Goal: Transaction & Acquisition: Purchase product/service

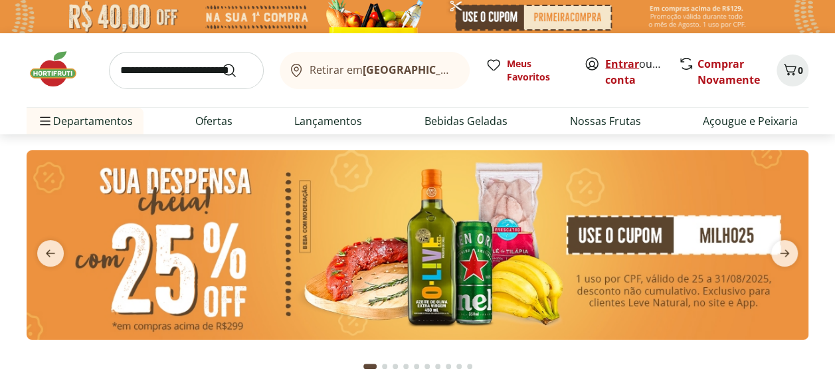
click at [618, 59] on link "Entrar" at bounding box center [622, 63] width 34 height 15
click at [618, 80] on link "[PERSON_NAME]" at bounding box center [648, 79] width 86 height 15
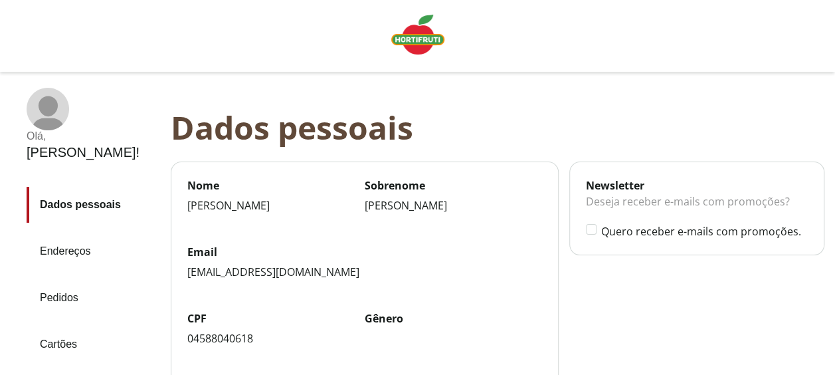
click at [54, 280] on link "Pedidos" at bounding box center [94, 298] width 134 height 36
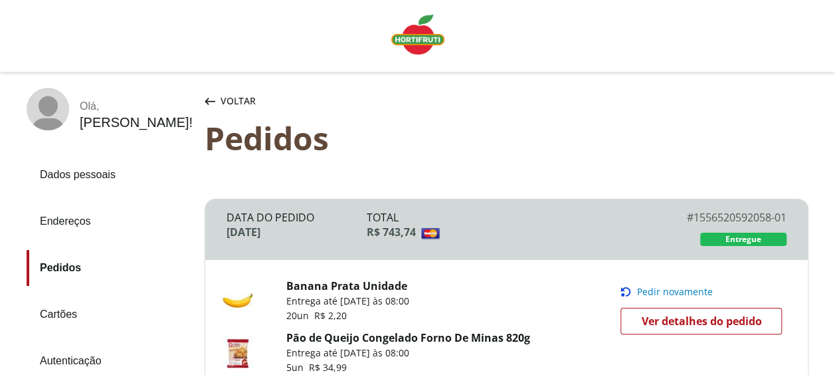
click at [699, 292] on span "Pedir novamente" at bounding box center [674, 291] width 76 height 11
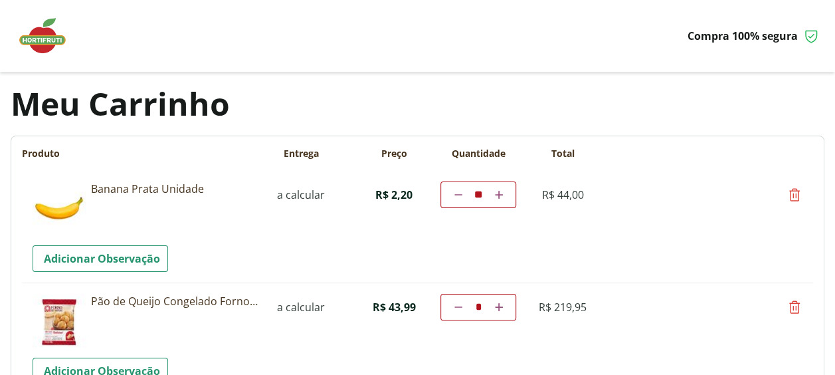
click at [36, 44] on img at bounding box center [49, 36] width 66 height 40
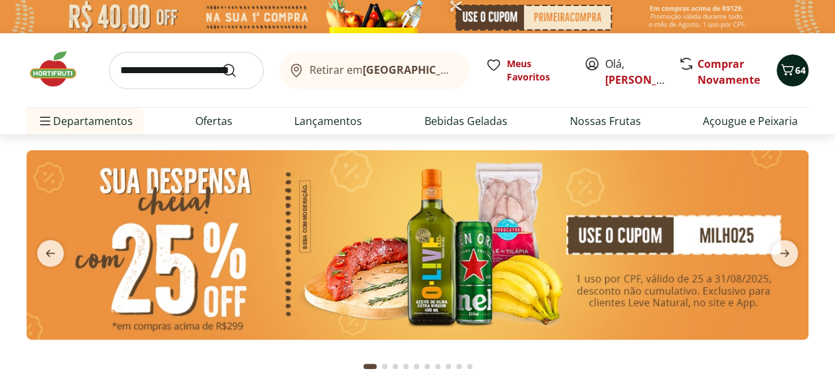
click at [796, 76] on span "64" at bounding box center [800, 70] width 11 height 13
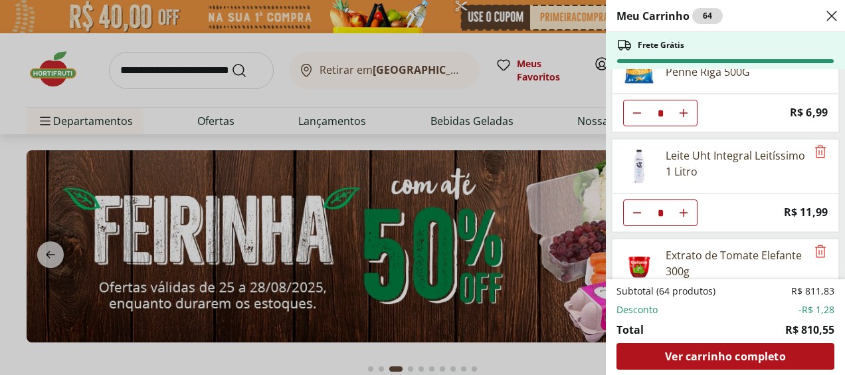
scroll to position [535, 0]
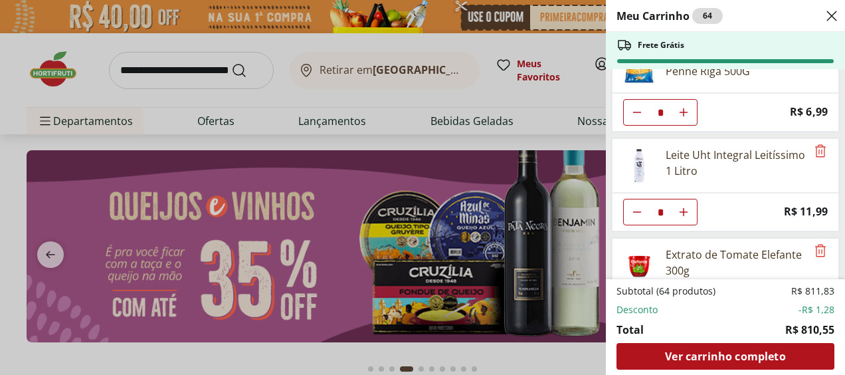
type input "*"
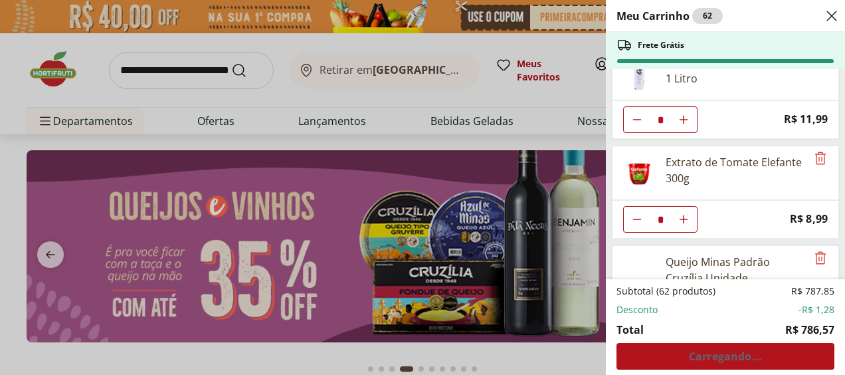
scroll to position [642, 0]
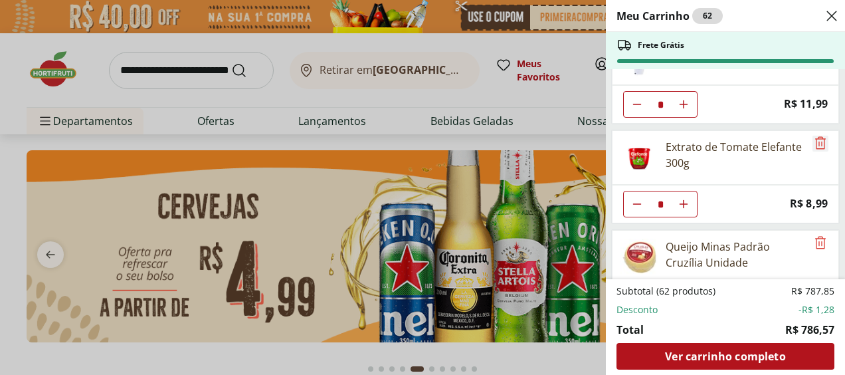
click at [814, 135] on icon "Remove" at bounding box center [820, 143] width 16 height 16
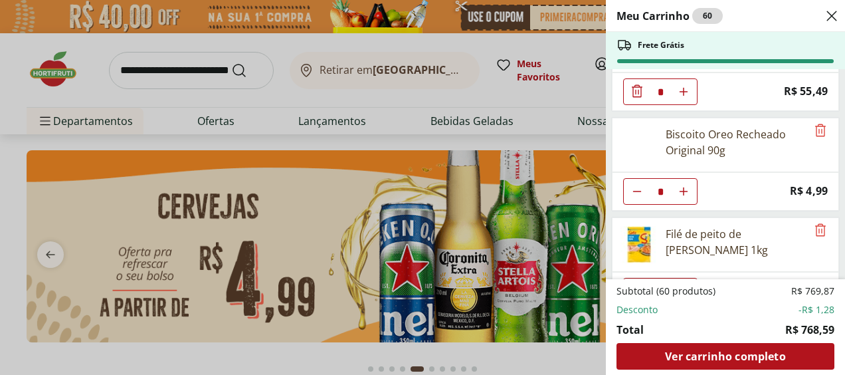
scroll to position [754, 0]
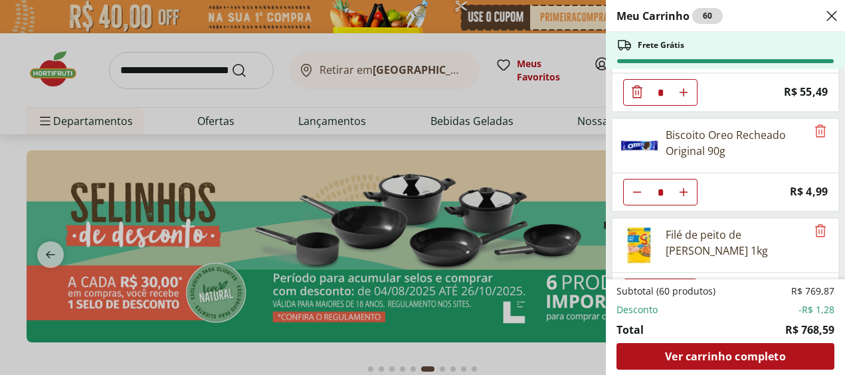
type input "*"
click at [819, 224] on icon "Remove" at bounding box center [820, 230] width 11 height 13
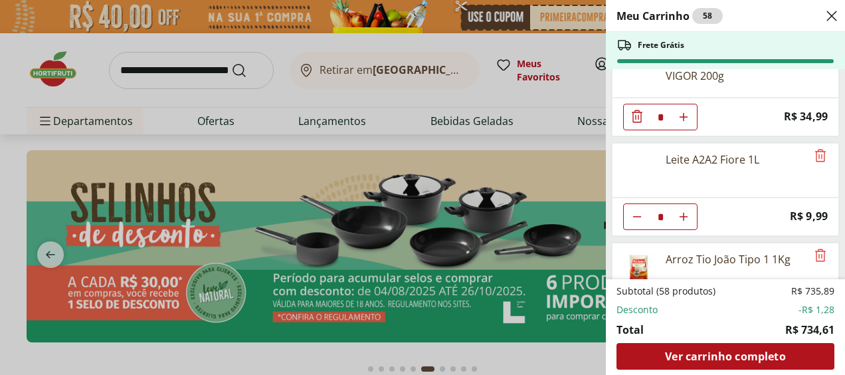
scroll to position [929, 0]
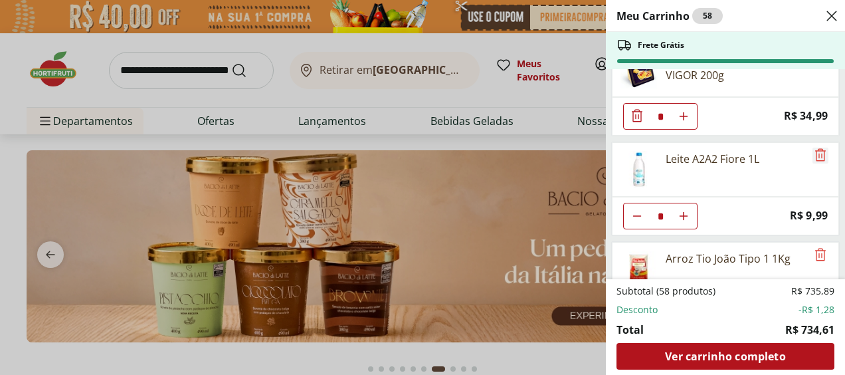
click at [813, 147] on icon "Remove" at bounding box center [820, 155] width 16 height 16
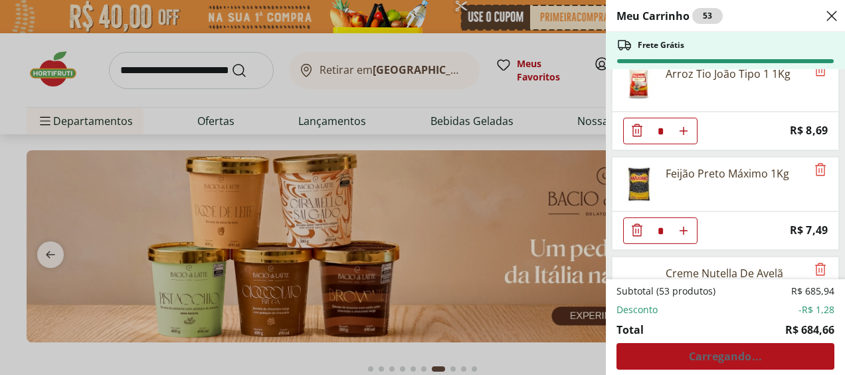
scroll to position [1016, 0]
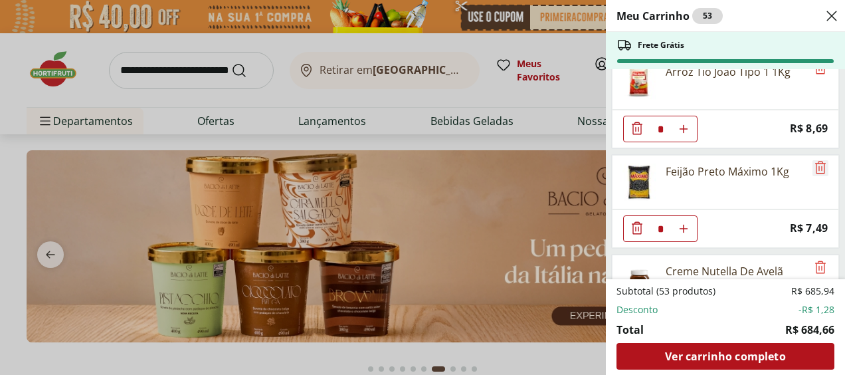
click at [821, 159] on icon "Remove" at bounding box center [820, 167] width 16 height 16
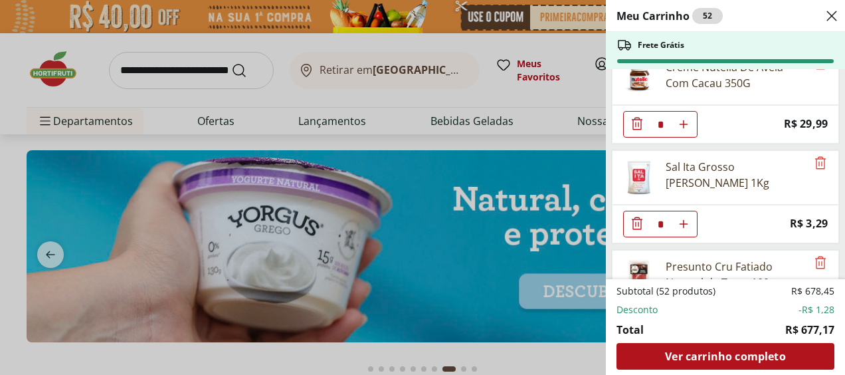
scroll to position [1121, 0]
click at [815, 155] on icon "Remove" at bounding box center [820, 161] width 11 height 13
click at [816, 155] on icon "Remove" at bounding box center [820, 161] width 11 height 13
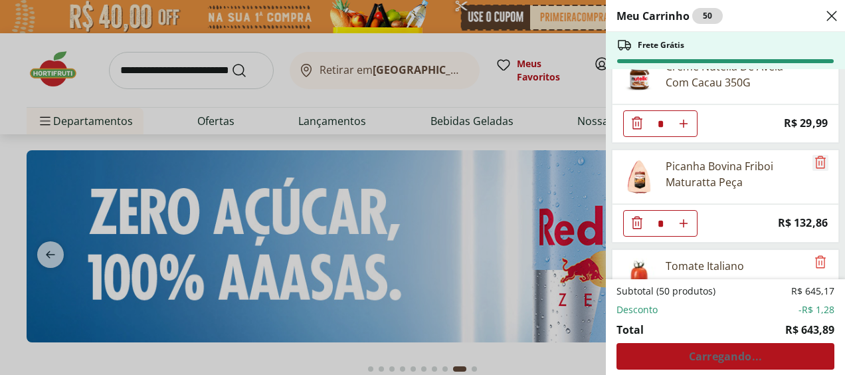
click at [816, 155] on icon "Remove" at bounding box center [820, 161] width 11 height 13
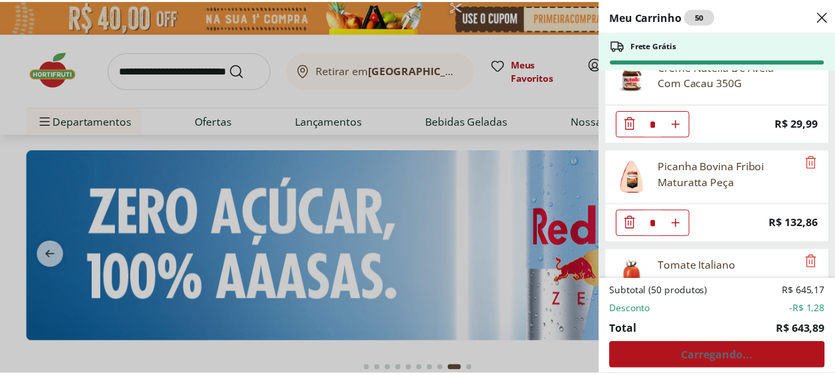
scroll to position [1073, 0]
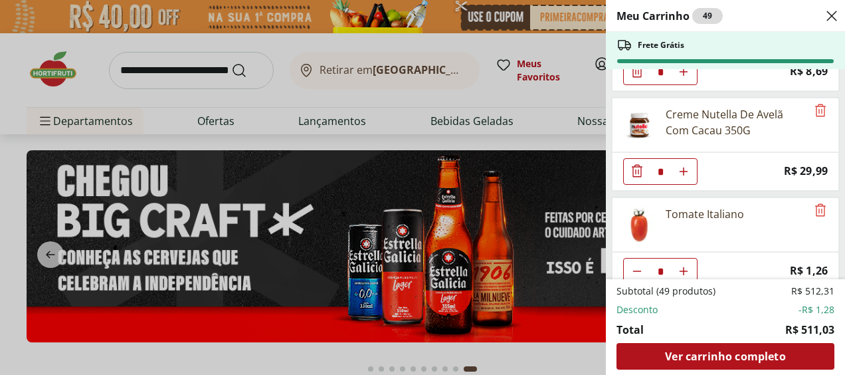
click at [834, 17] on icon "Close" at bounding box center [832, 16] width 16 height 16
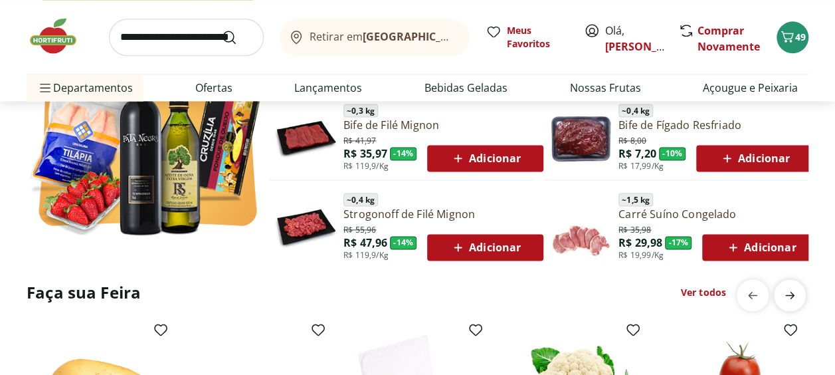
scroll to position [851, 0]
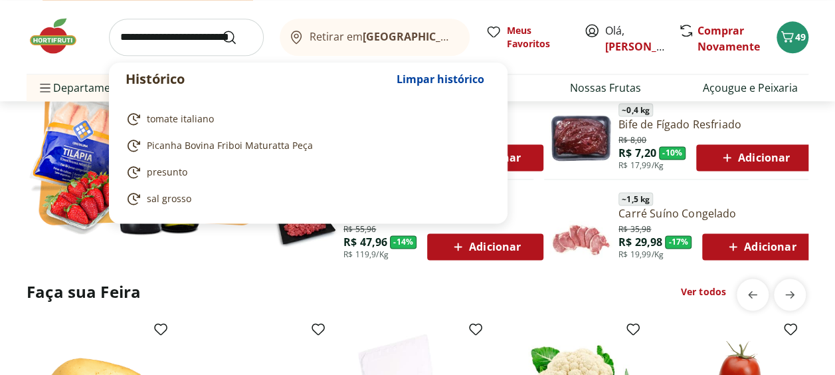
click at [185, 30] on input "search" at bounding box center [186, 37] width 155 height 37
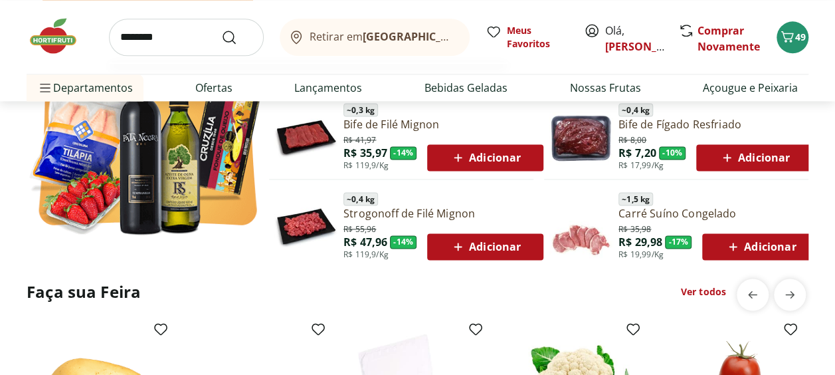
type input "********"
click at [221, 29] on button "Submit Search" at bounding box center [237, 37] width 32 height 16
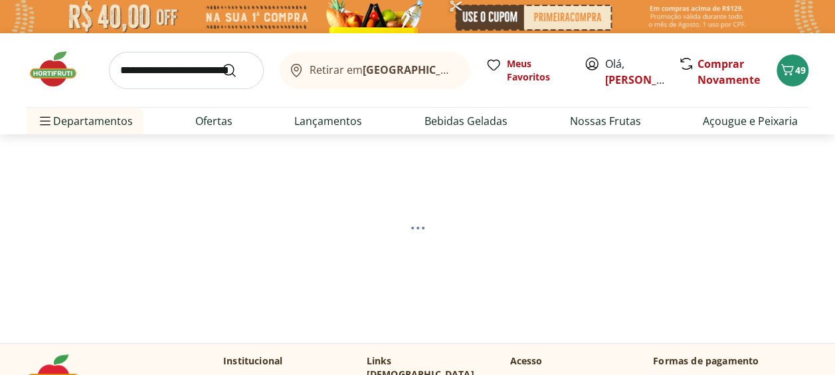
select select "**********"
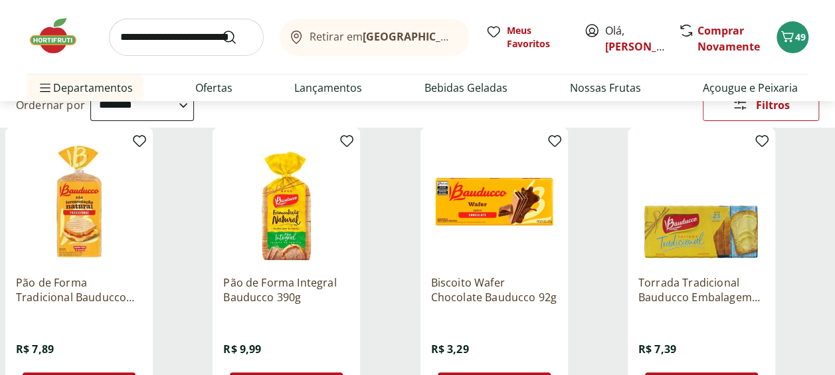
scroll to position [159, 0]
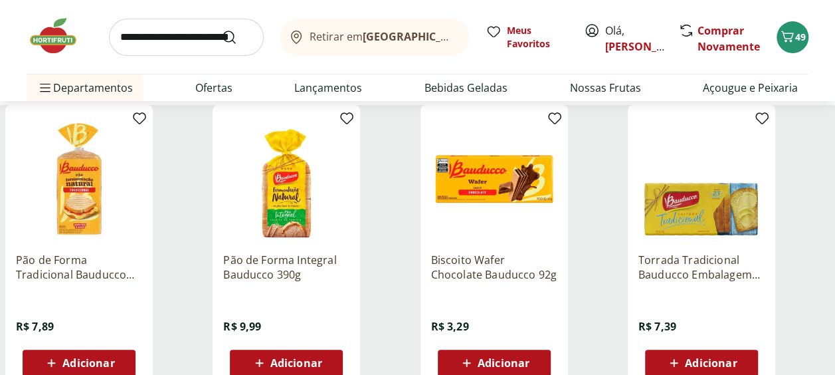
click at [504, 362] on span "Adicionar" at bounding box center [504, 362] width 52 height 11
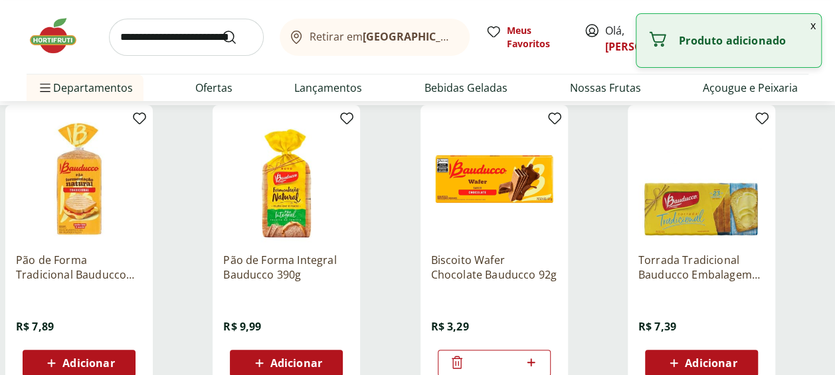
click at [534, 364] on icon at bounding box center [531, 362] width 17 height 16
type input "*"
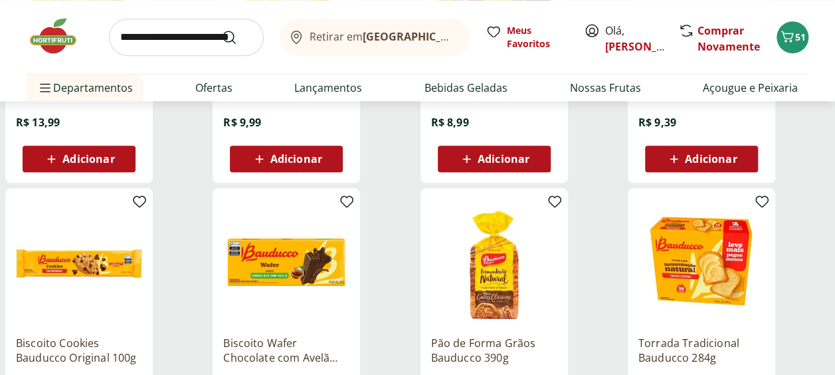
scroll to position [651, 0]
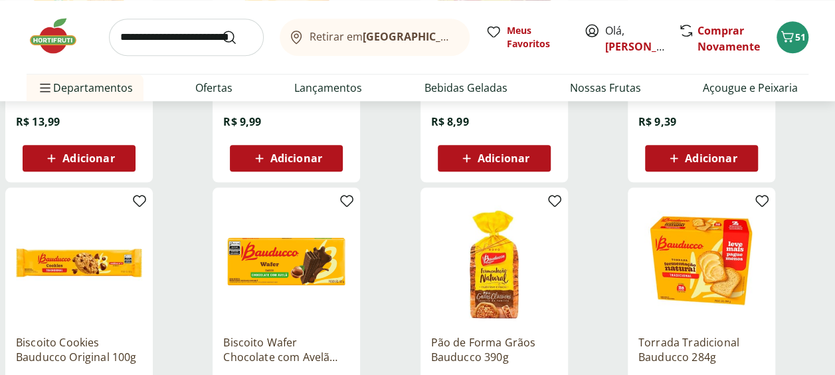
click at [60, 52] on img at bounding box center [60, 36] width 66 height 40
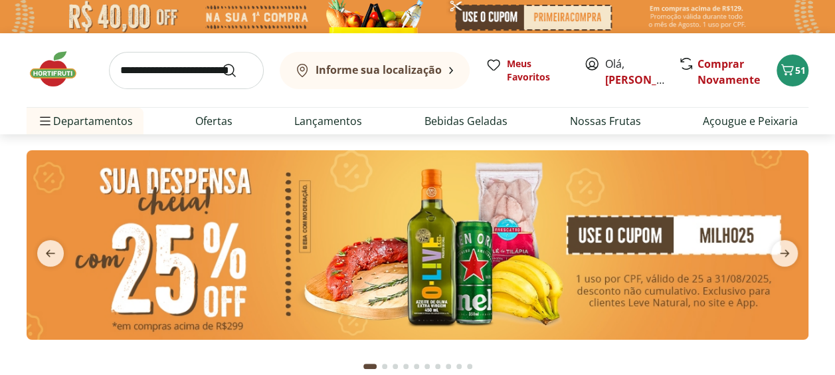
type input "*"
click at [793, 258] on span "next" at bounding box center [784, 253] width 27 height 27
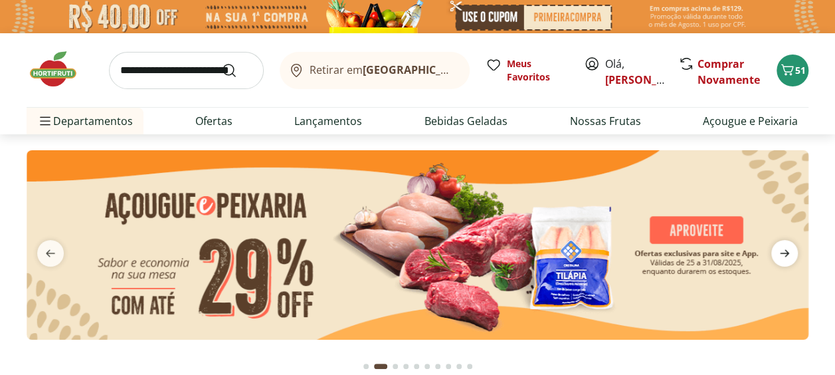
click at [793, 258] on span "next" at bounding box center [784, 253] width 27 height 27
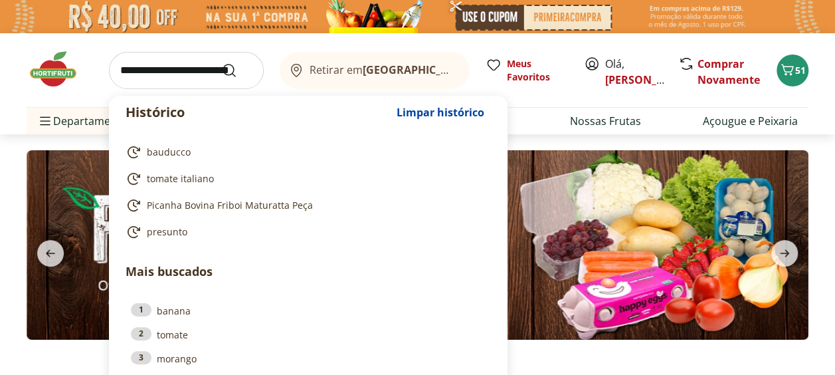
click at [171, 84] on input "search" at bounding box center [186, 70] width 155 height 37
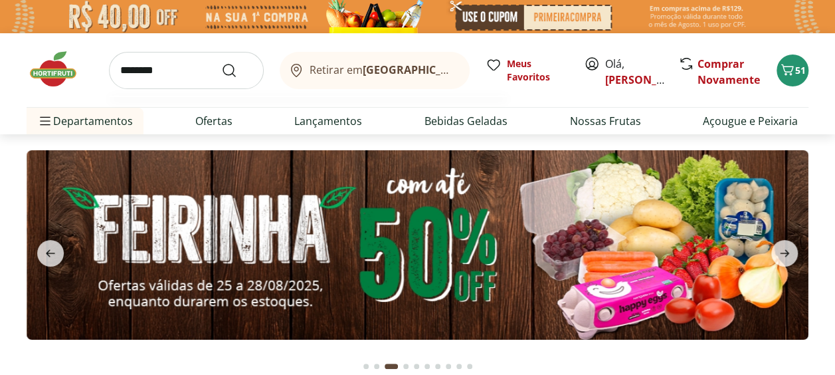
type input "********"
click at [221, 62] on button "Submit Search" at bounding box center [237, 70] width 32 height 16
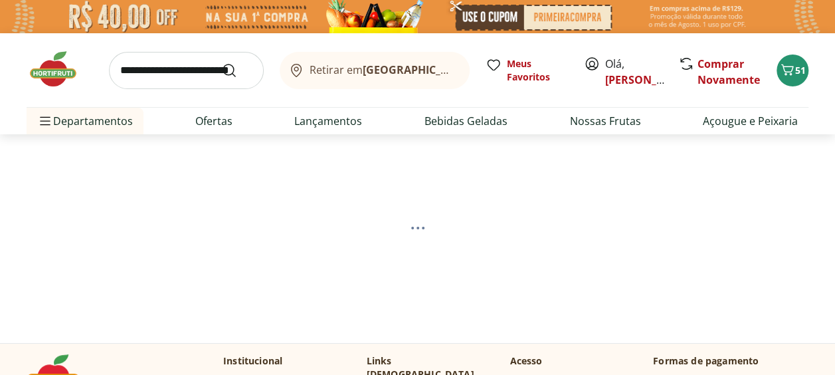
select select "**********"
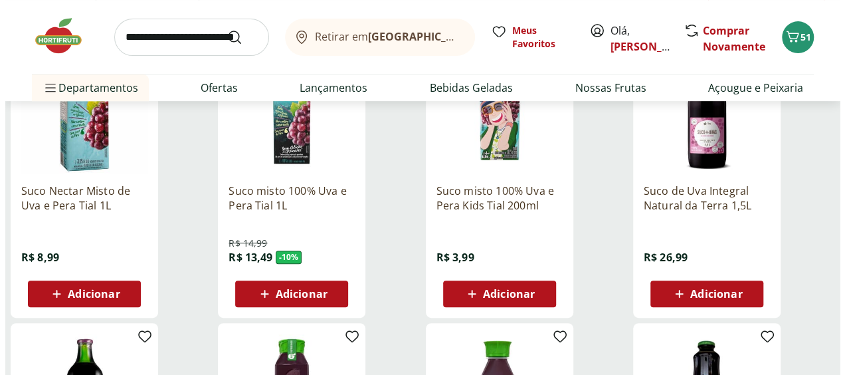
scroll to position [224, 0]
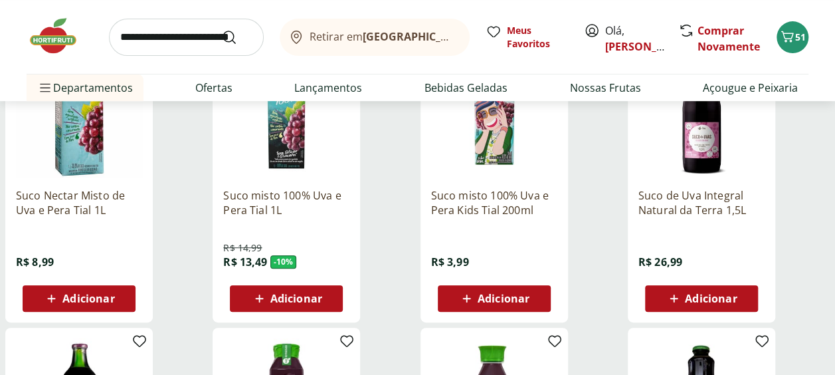
click at [680, 296] on icon at bounding box center [674, 298] width 17 height 16
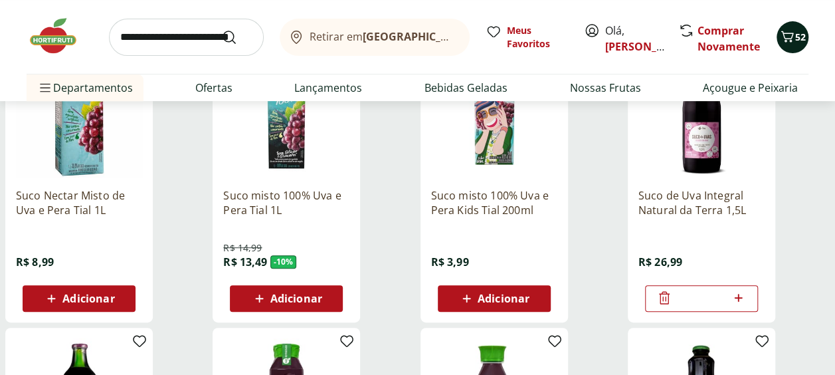
click at [790, 27] on div "52" at bounding box center [792, 37] width 11 height 21
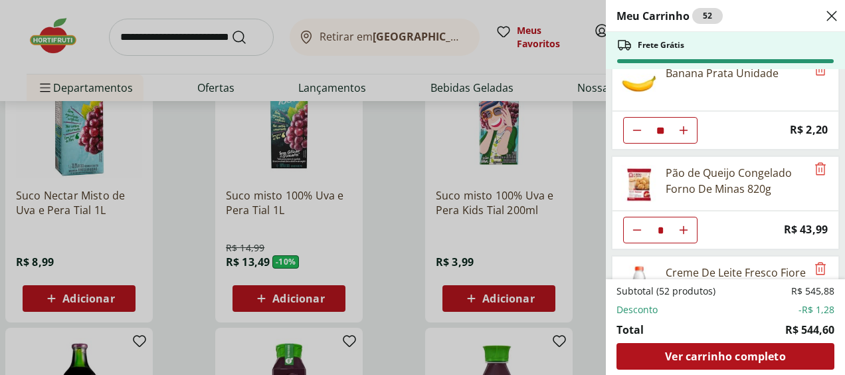
scroll to position [0, 0]
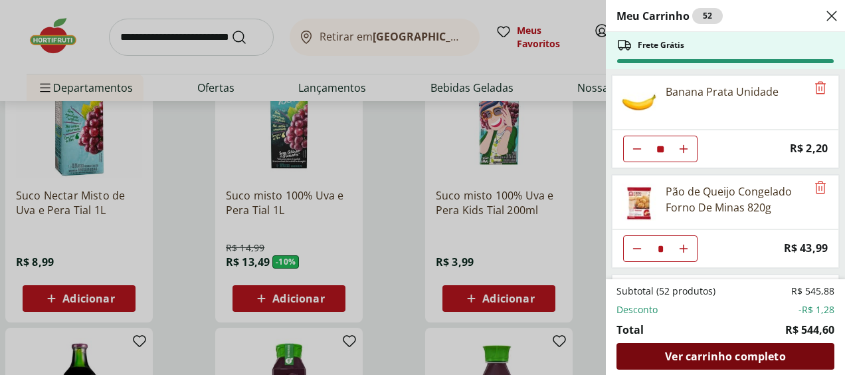
click at [751, 360] on span "Ver carrinho completo" at bounding box center [725, 356] width 120 height 11
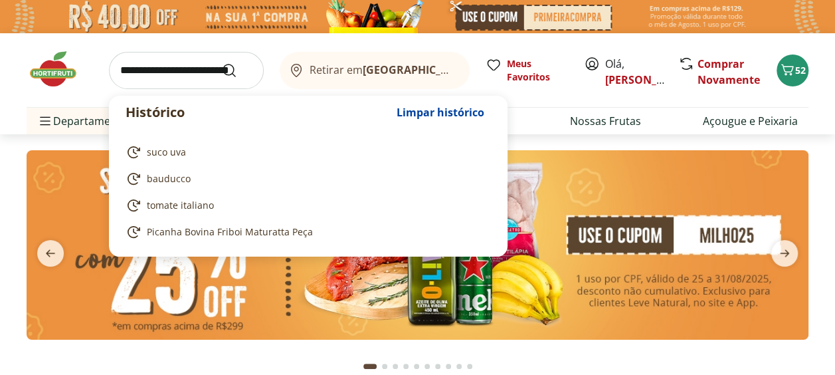
click at [155, 72] on input "search" at bounding box center [186, 70] width 155 height 37
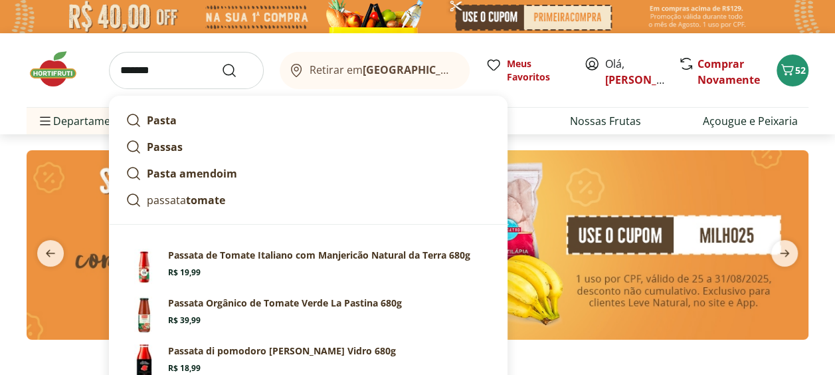
type input "*******"
click at [221, 62] on button "Submit Search" at bounding box center [237, 70] width 32 height 16
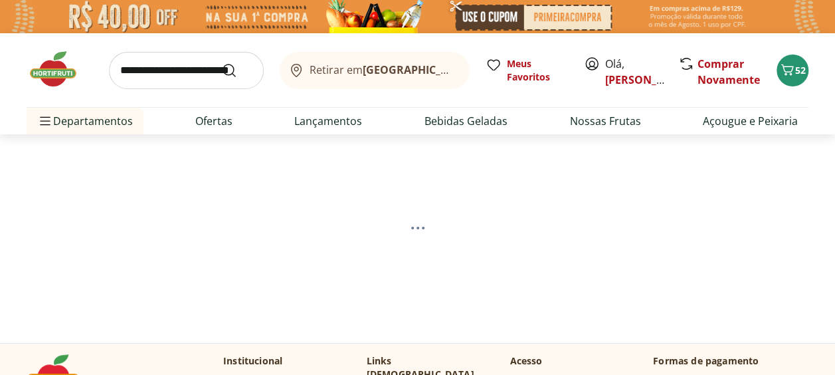
select select "**********"
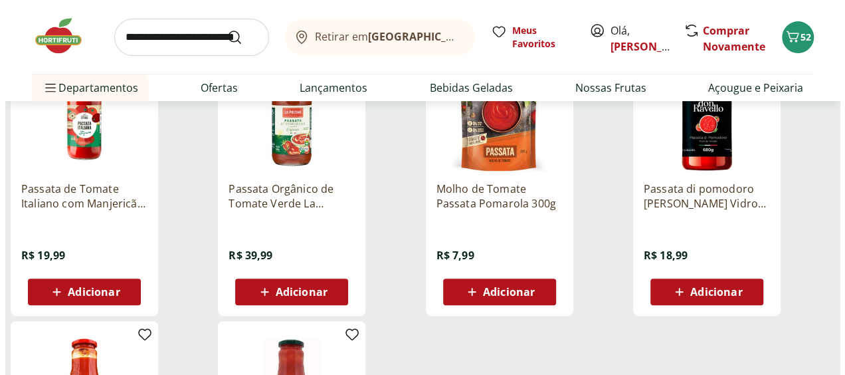
scroll to position [230, 0]
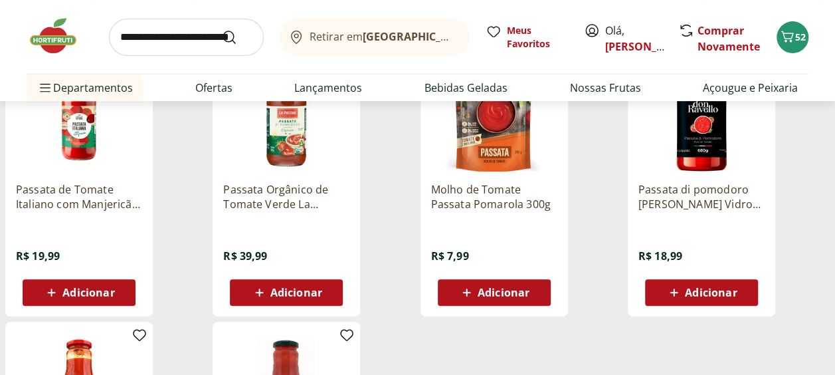
click at [678, 288] on icon at bounding box center [674, 292] width 17 height 16
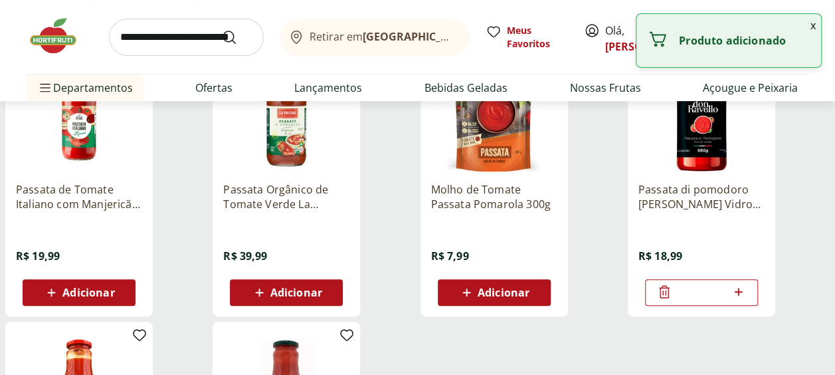
click at [743, 292] on icon at bounding box center [738, 292] width 17 height 16
type input "*"
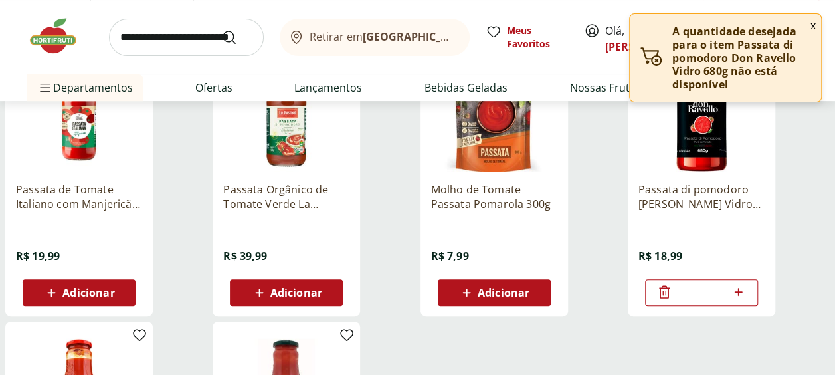
click at [816, 26] on button "x" at bounding box center [813, 25] width 16 height 23
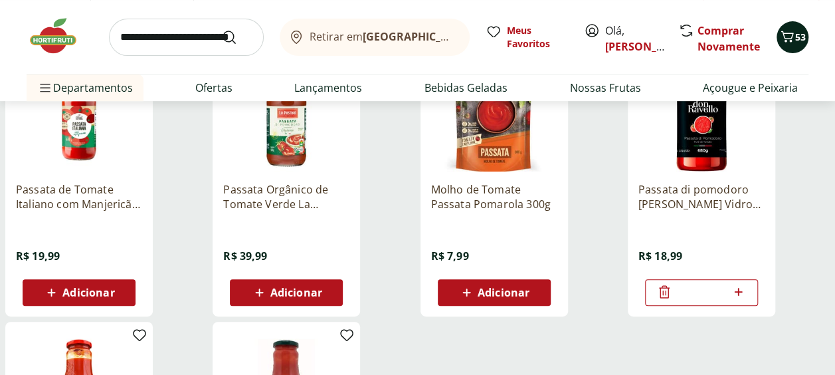
click at [792, 35] on icon "Carrinho" at bounding box center [787, 36] width 13 height 11
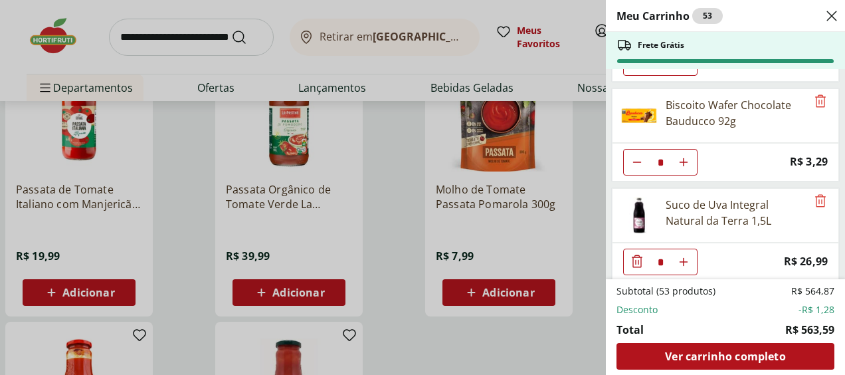
scroll to position [1368, 0]
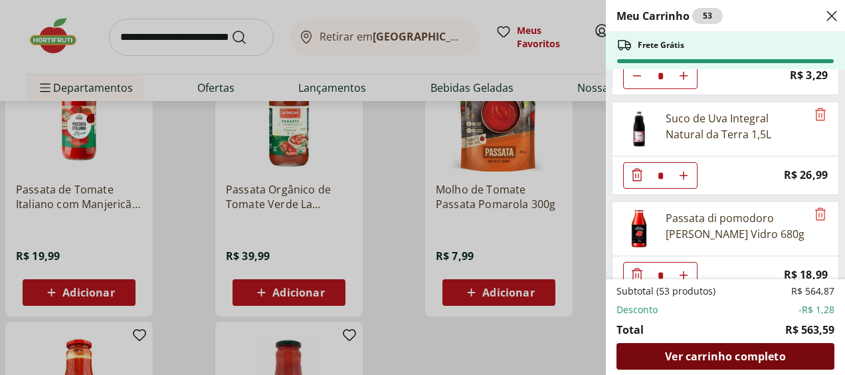
click at [726, 351] on span "Ver carrinho completo" at bounding box center [725, 356] width 120 height 11
